Goal: Check status: Check status

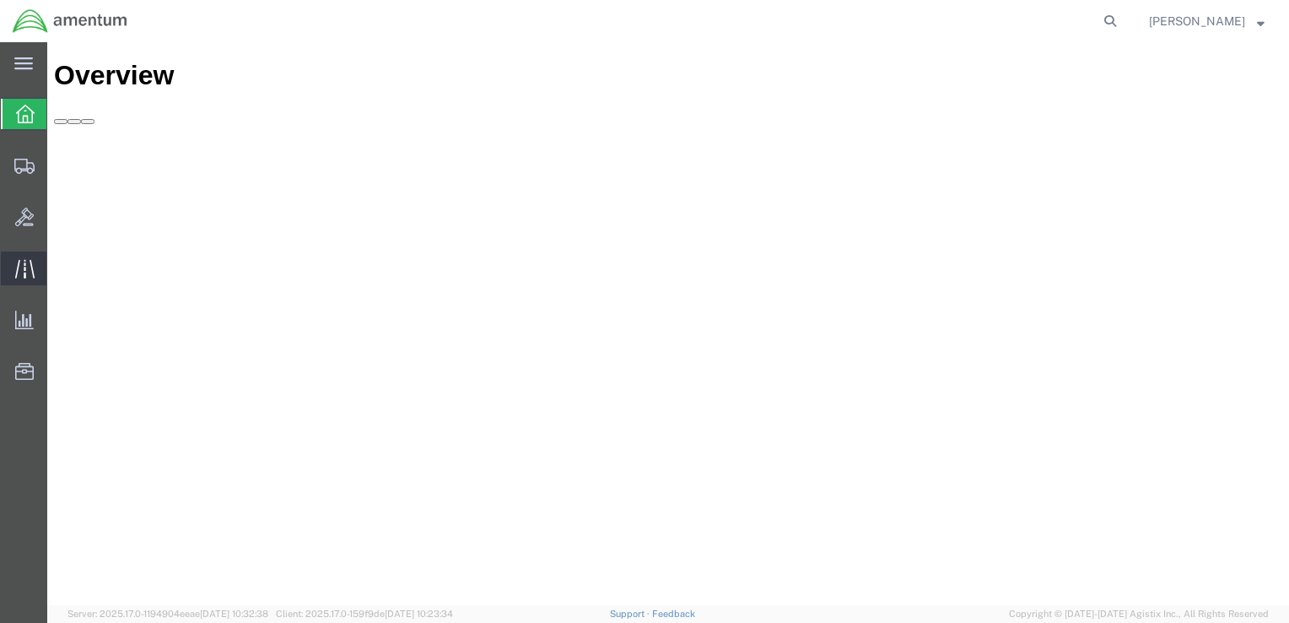
click at [28, 263] on icon at bounding box center [24, 268] width 19 height 19
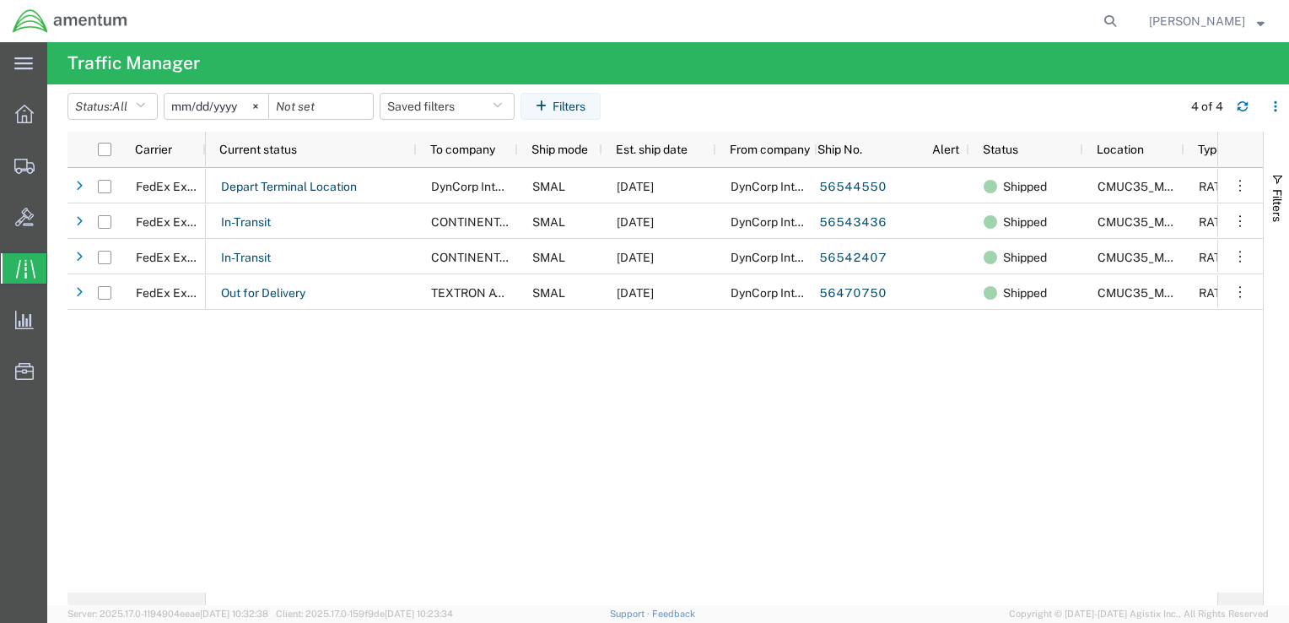
click at [348, 399] on div "Depart Terminal Location DynCorp International LLC SMAL [DATE] DynCorp Internat…" at bounding box center [711, 380] width 1011 height 424
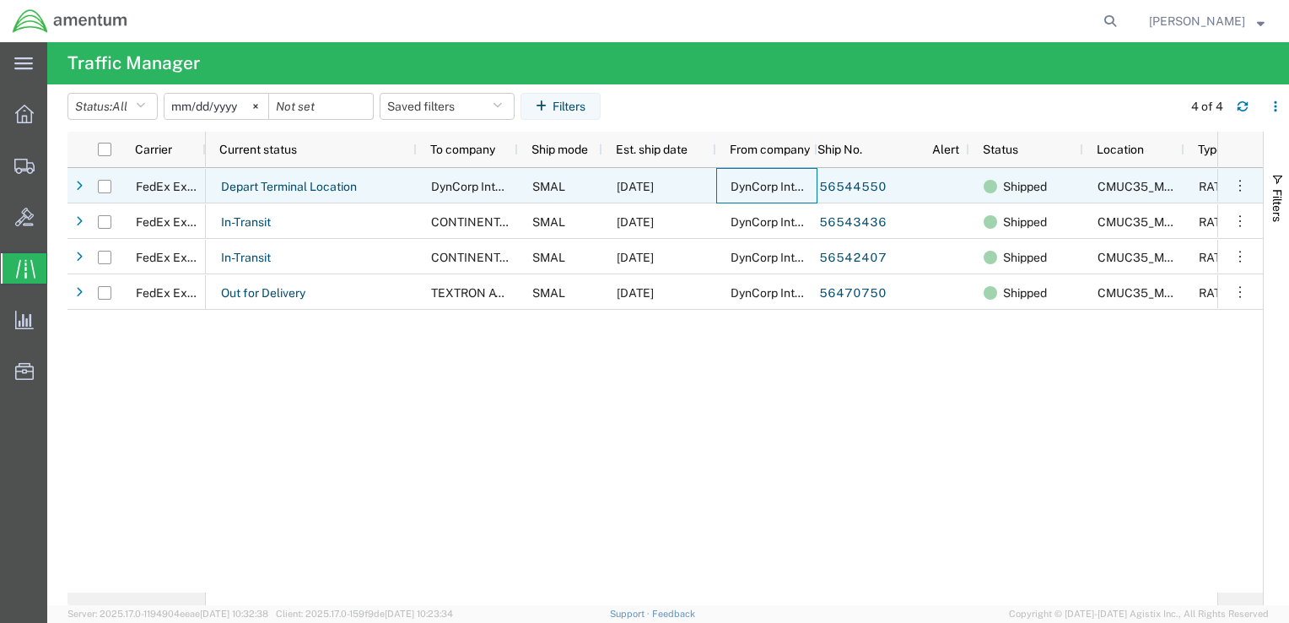
click at [760, 187] on span "DynCorp International LLC" at bounding box center [802, 186] width 143 height 13
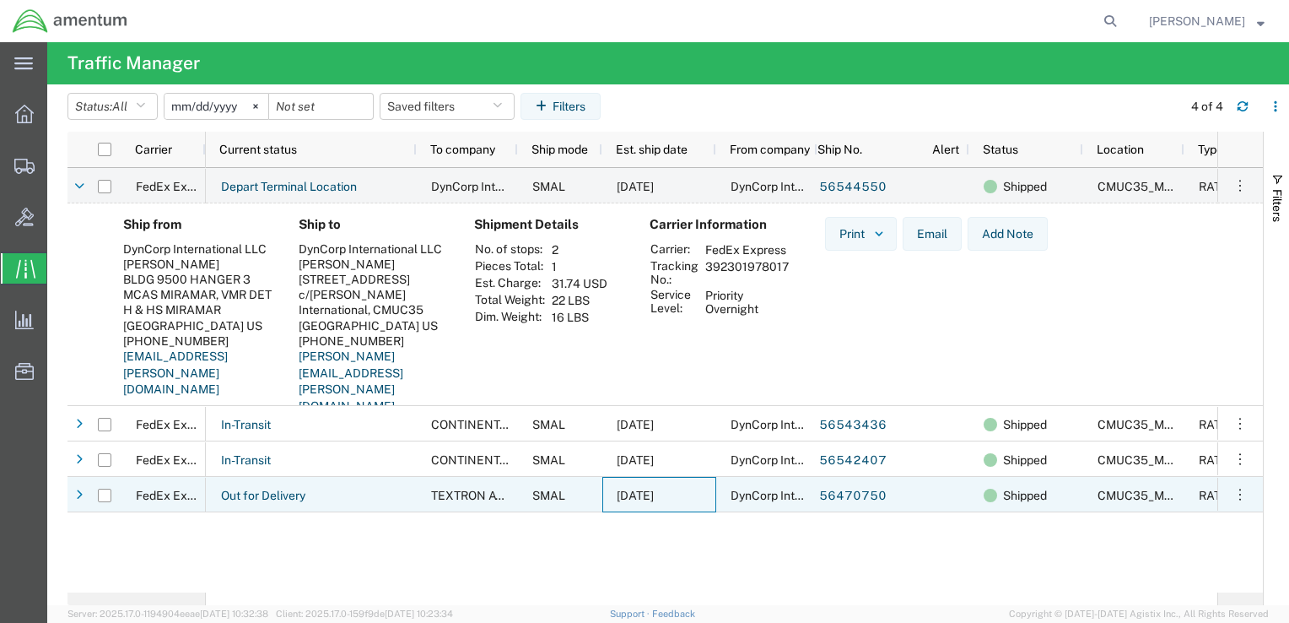
click at [635, 501] on div "[DATE]" at bounding box center [659, 494] width 114 height 35
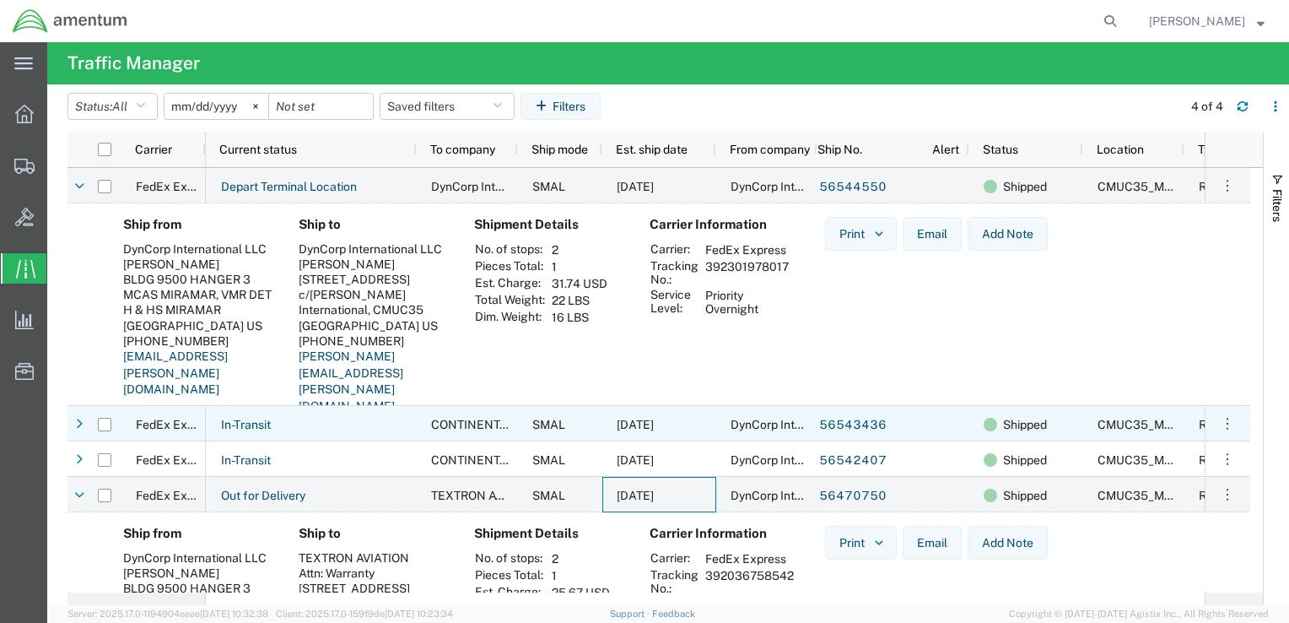
click at [537, 423] on span "SMAL" at bounding box center [548, 424] width 33 height 13
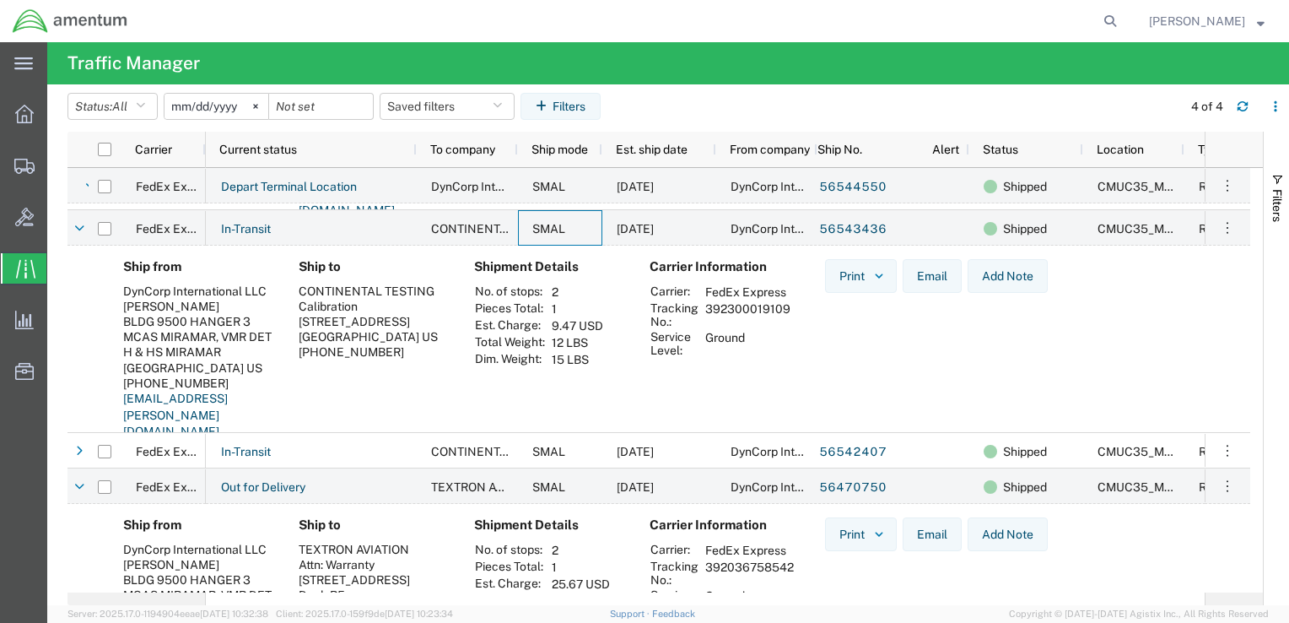
scroll to position [197, 0]
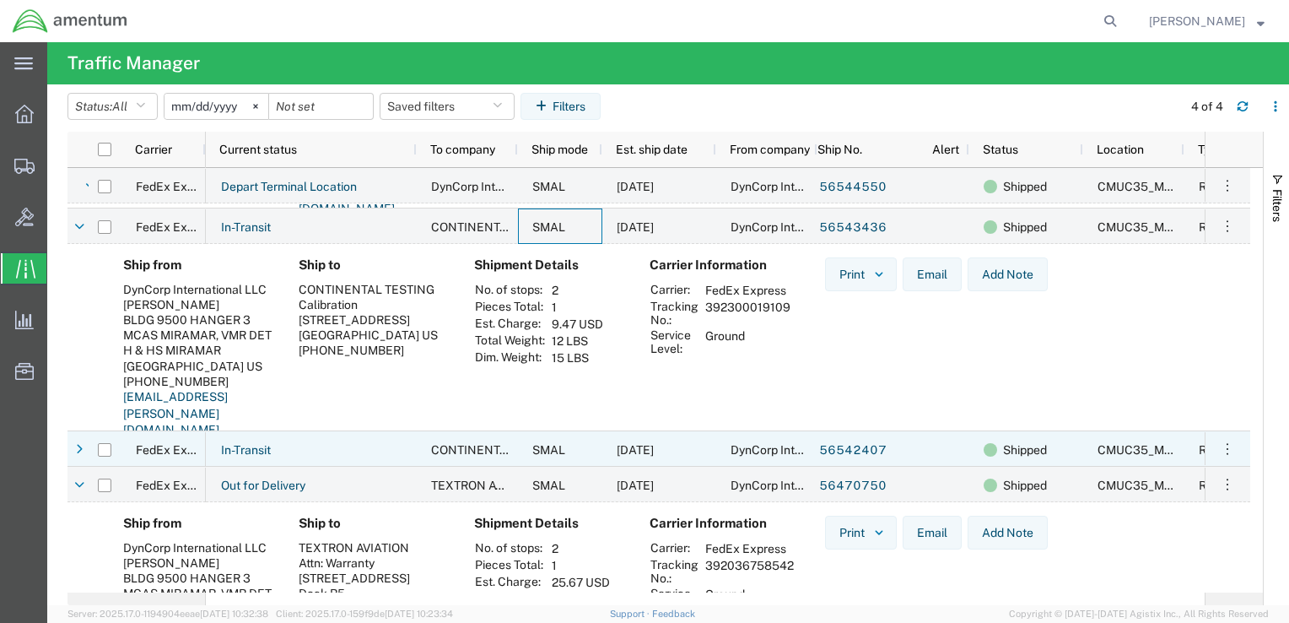
click at [580, 448] on div "SMAL" at bounding box center [560, 448] width 84 height 35
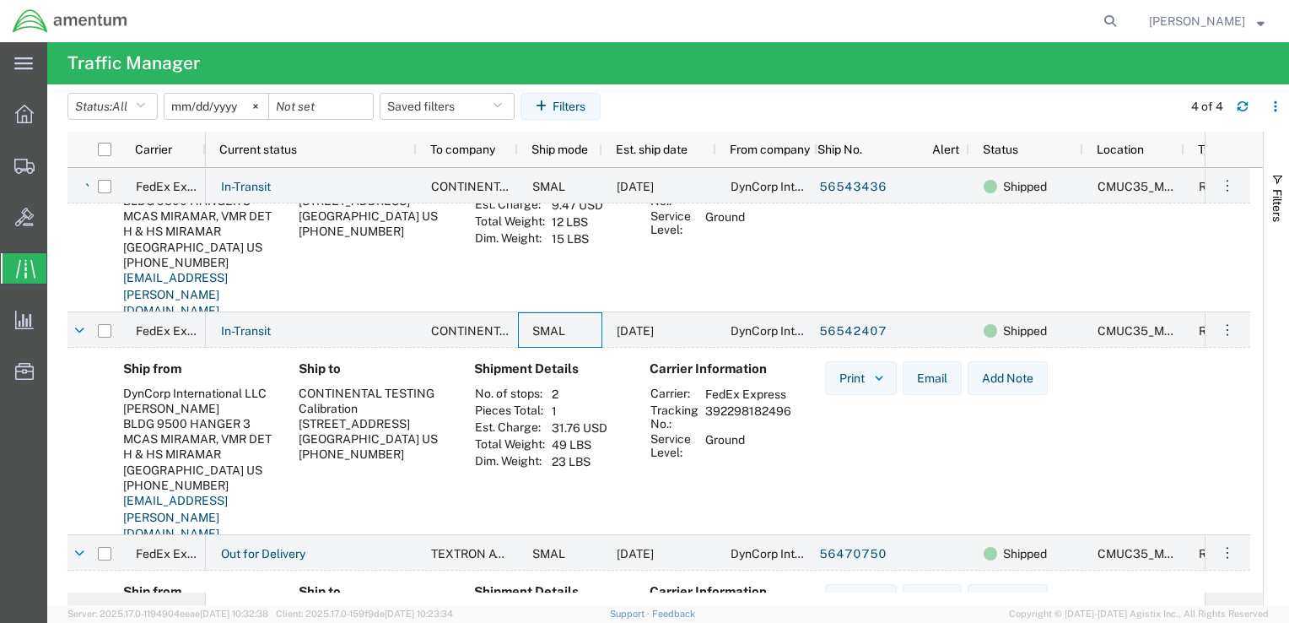
scroll to position [323, 0]
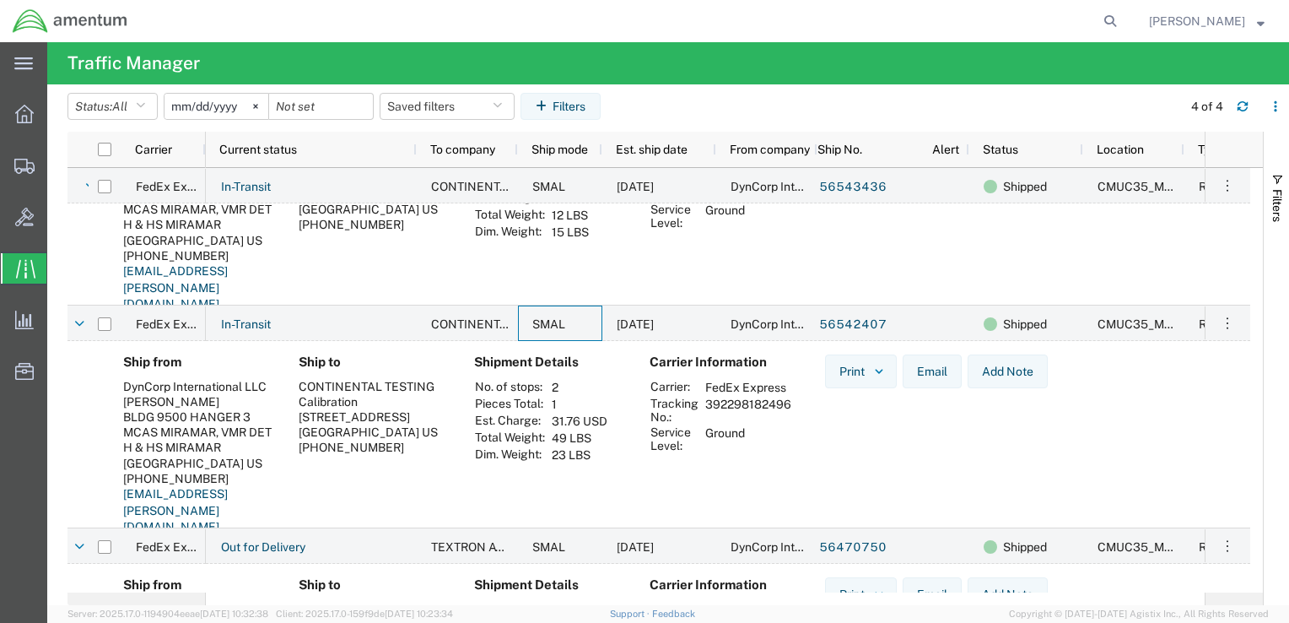
click at [720, 402] on td "392298182496" at bounding box center [748, 410] width 98 height 29
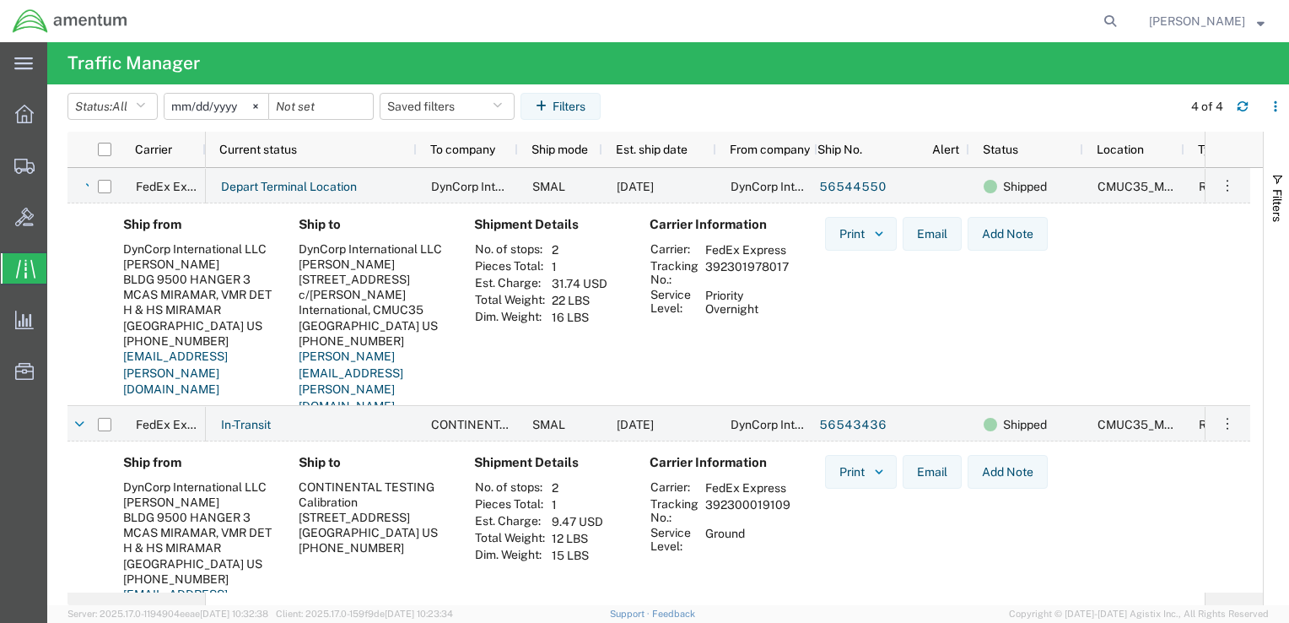
scroll to position [0, 0]
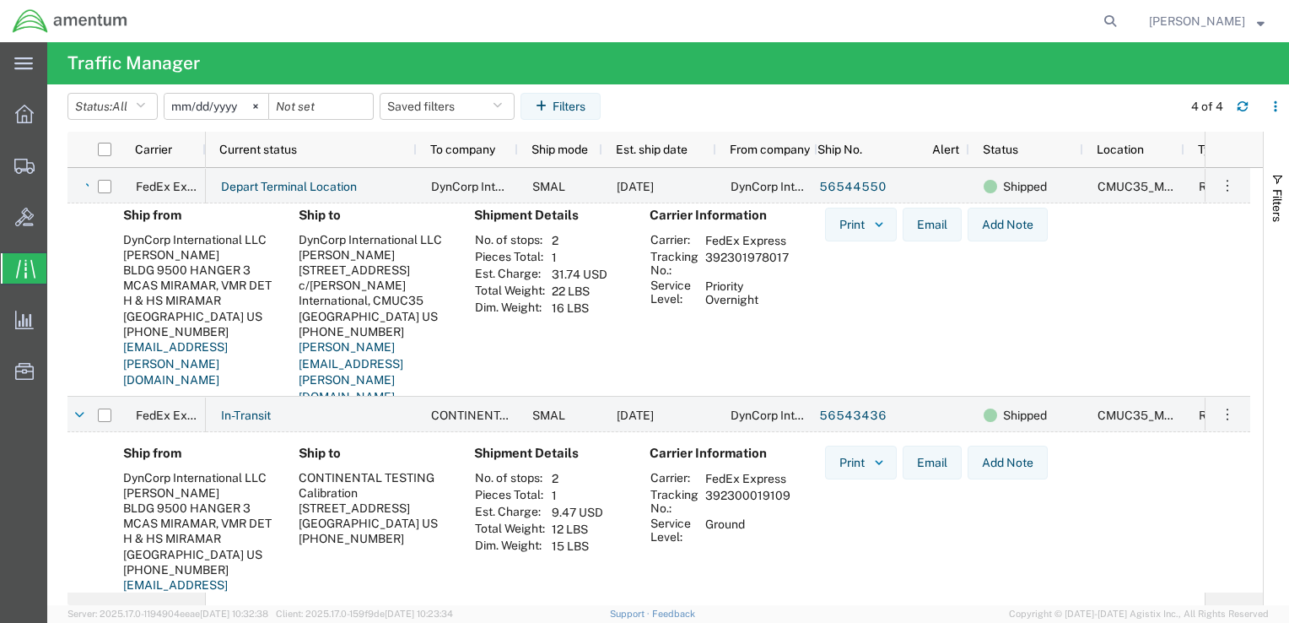
click at [726, 258] on td "392301978017" at bounding box center [746, 263] width 95 height 29
copy td "392301978017"
